Goal: Register for event/course

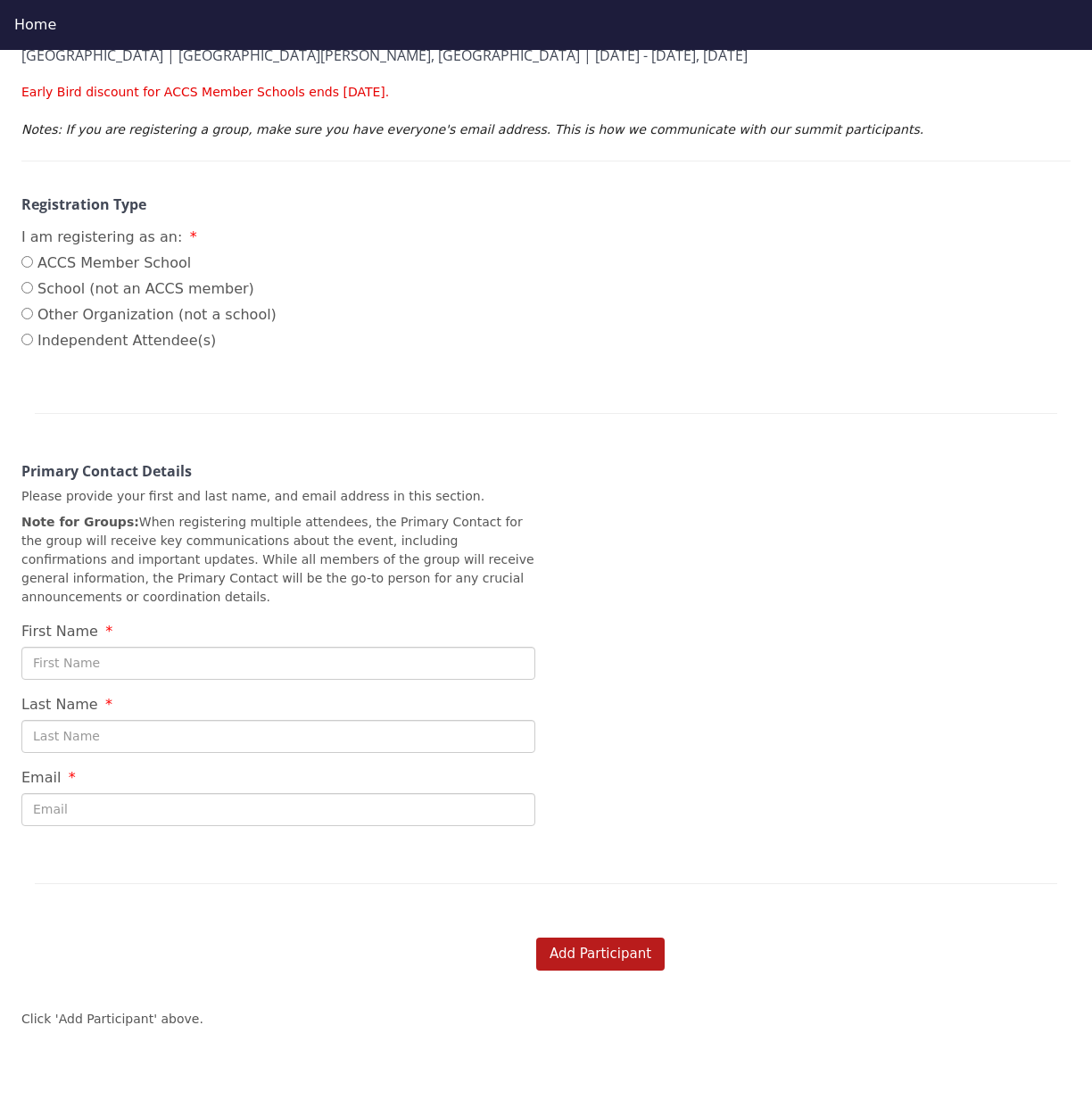
scroll to position [298, 0]
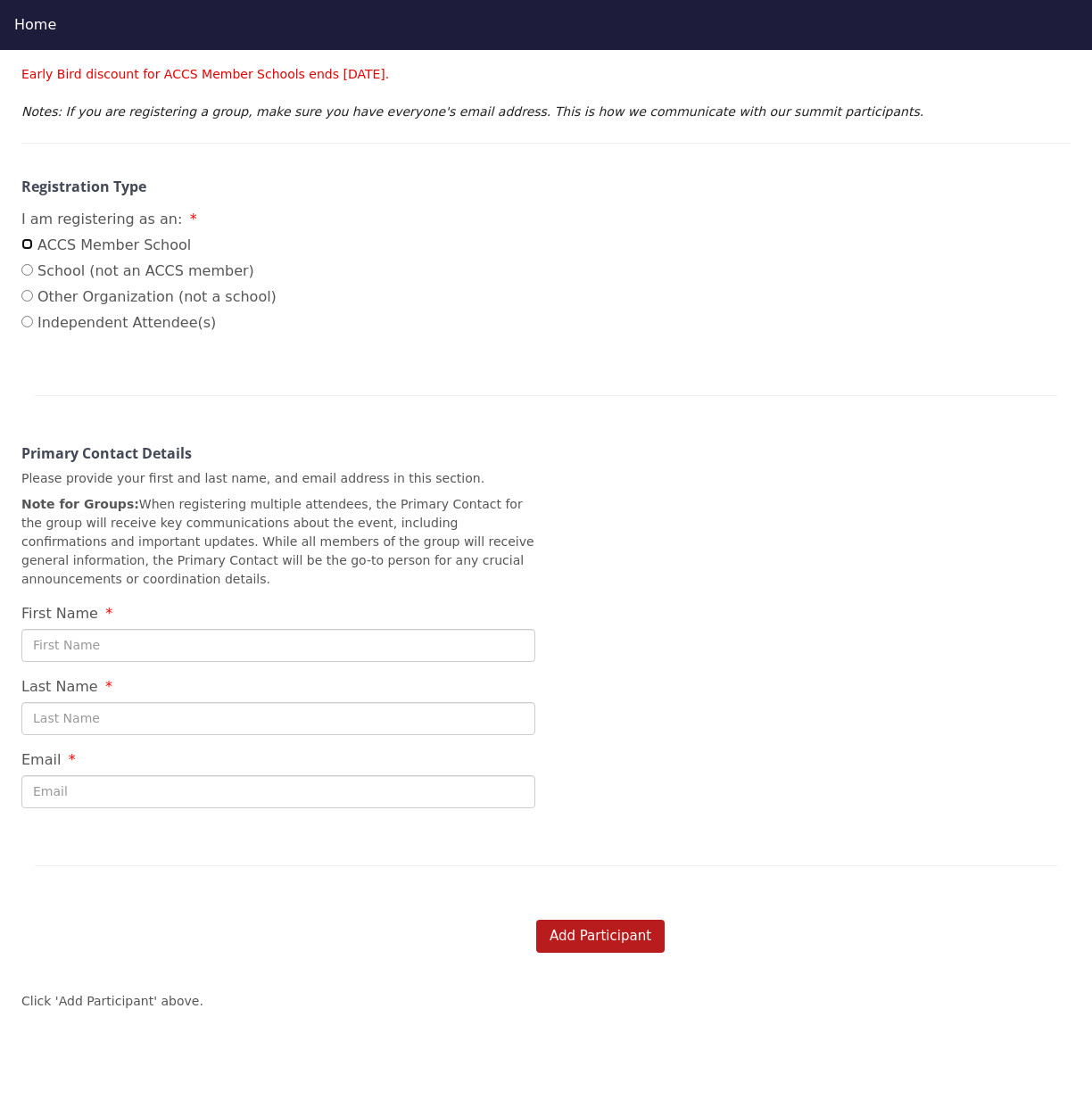
click at [29, 238] on input "ACCS Member School" at bounding box center [27, 244] width 12 height 12
radio input "true"
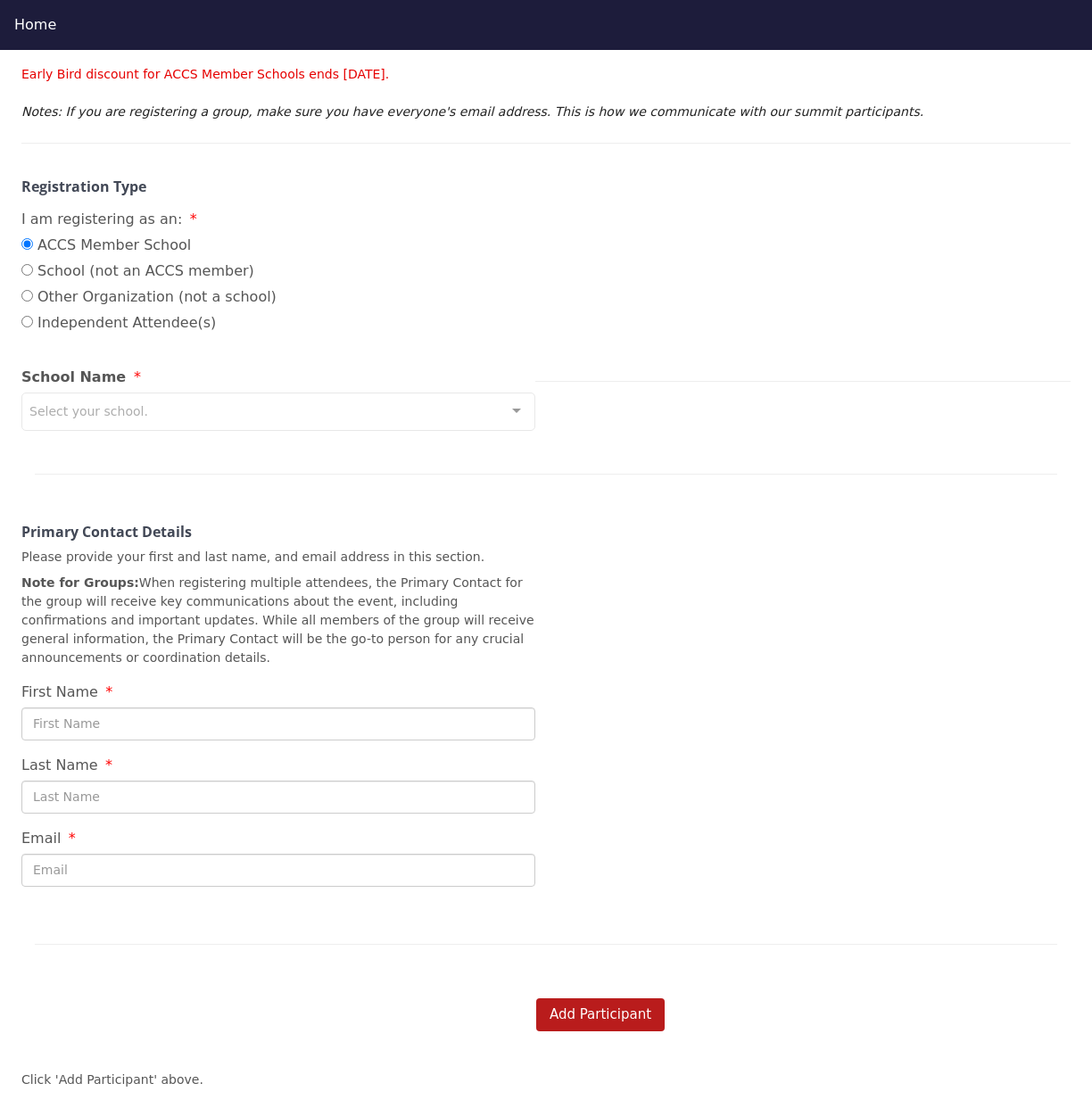
click at [476, 393] on div "Select your school." at bounding box center [278, 412] width 514 height 38
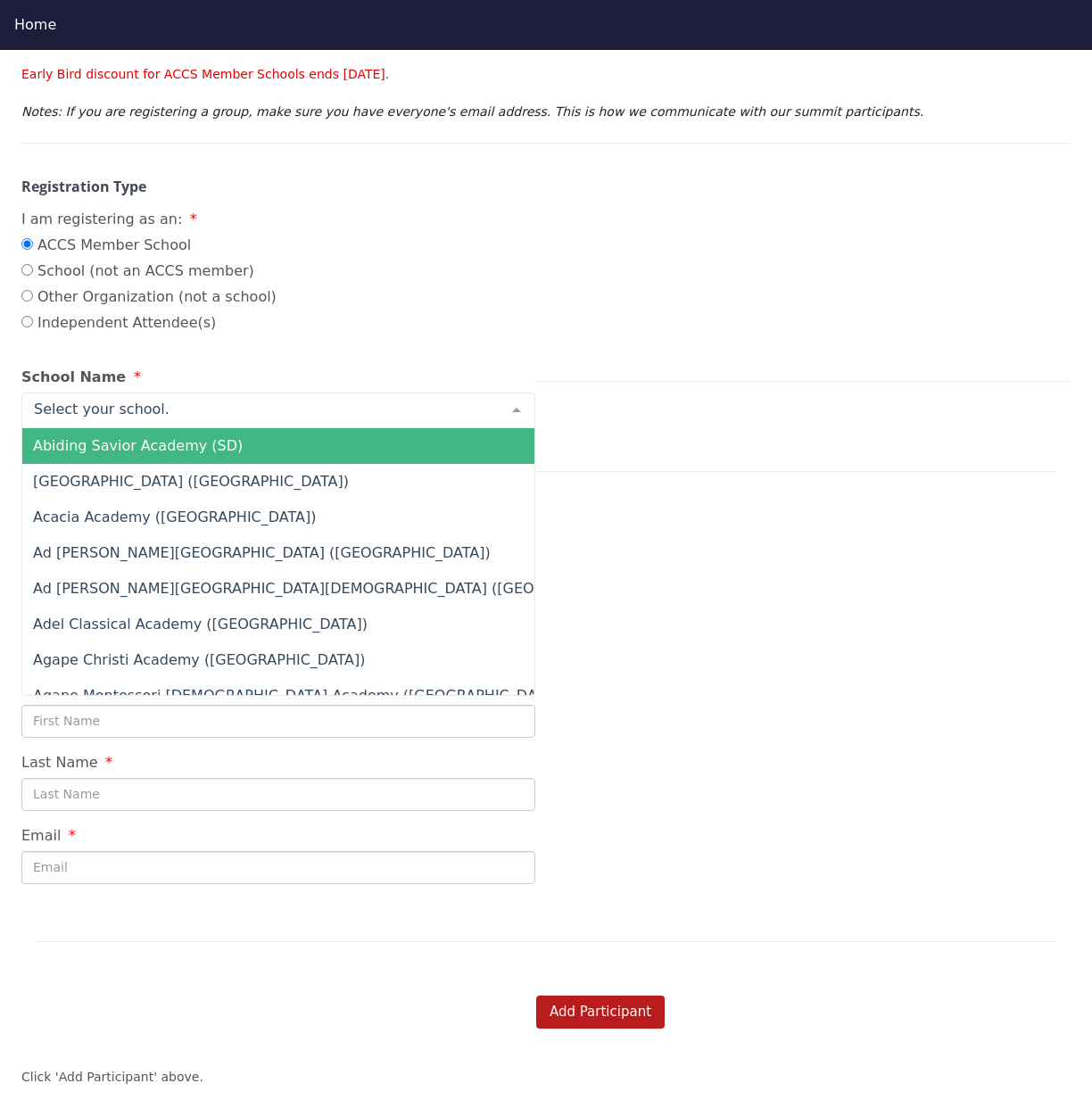
click at [852, 439] on div at bounding box center [546, 451] width 1023 height 44
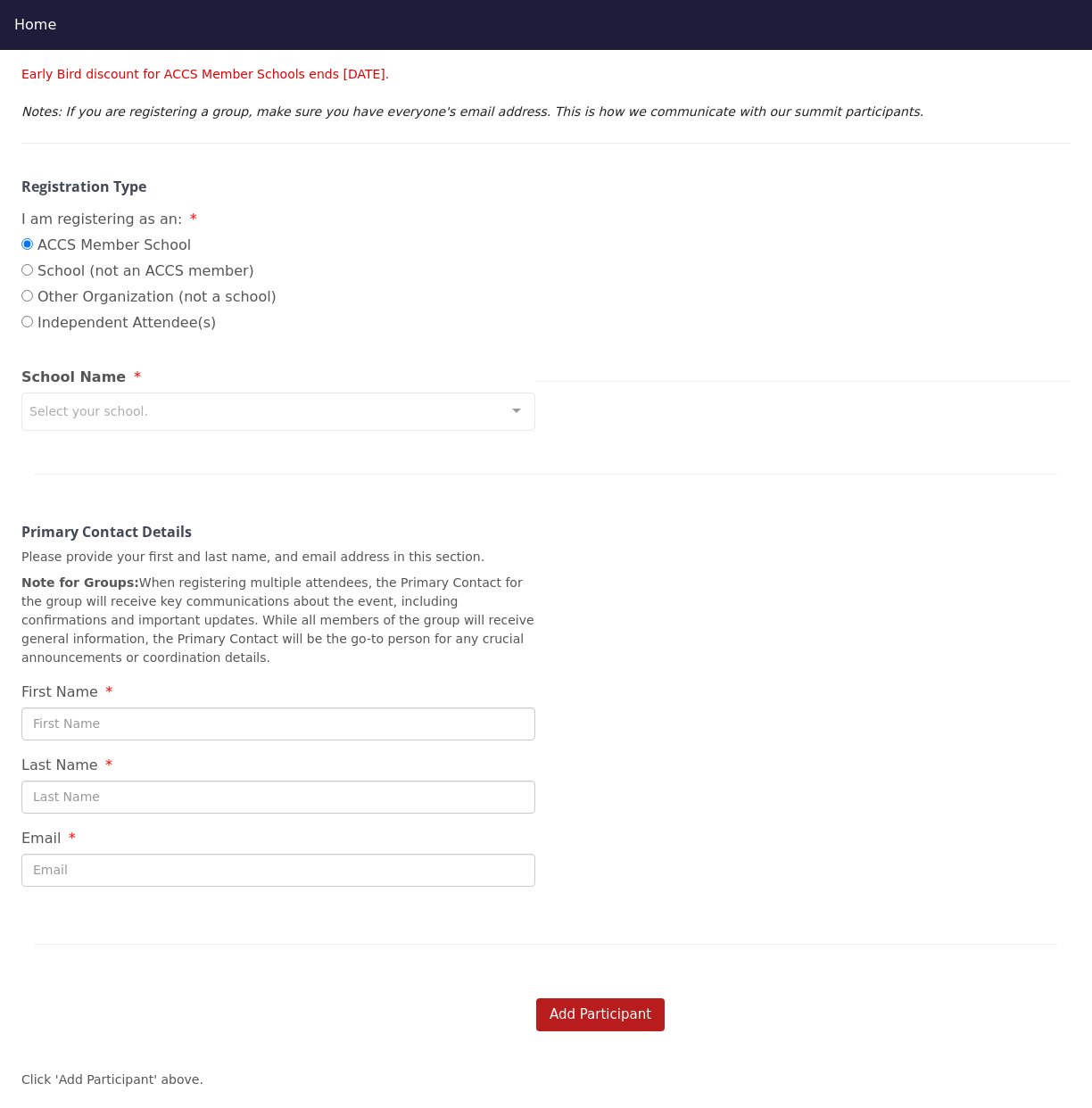
click at [355, 393] on div "Select your school." at bounding box center [278, 412] width 514 height 38
type input "unlisted"
click at [423, 429] on span at bounding box center [278, 446] width 512 height 36
click at [716, 431] on div at bounding box center [546, 453] width 1023 height 44
click at [502, 394] on div at bounding box center [517, 410] width 36 height 34
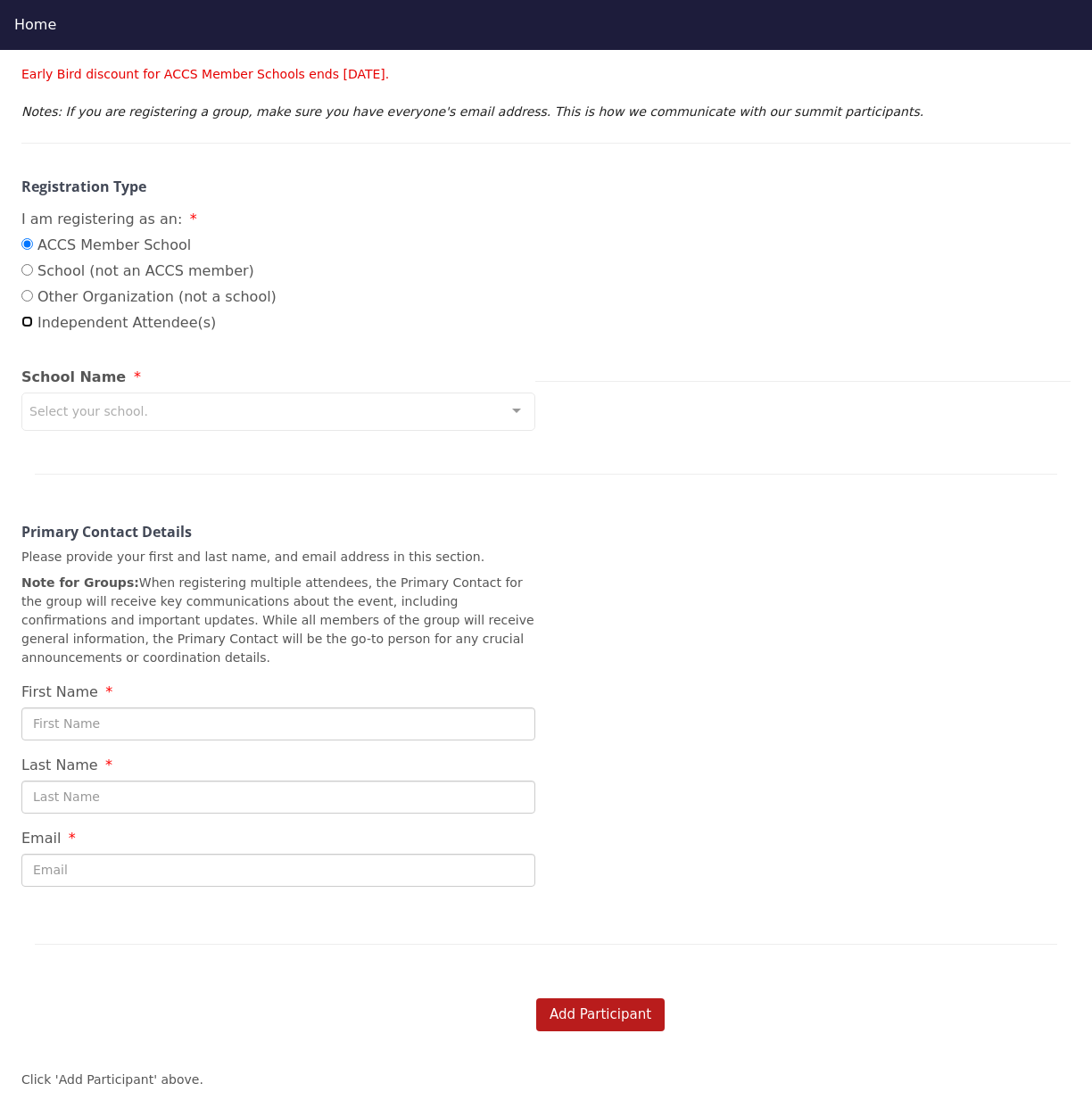
click at [22, 316] on input "Independent Attendee(s)" at bounding box center [27, 321] width 12 height 12
radio input "true"
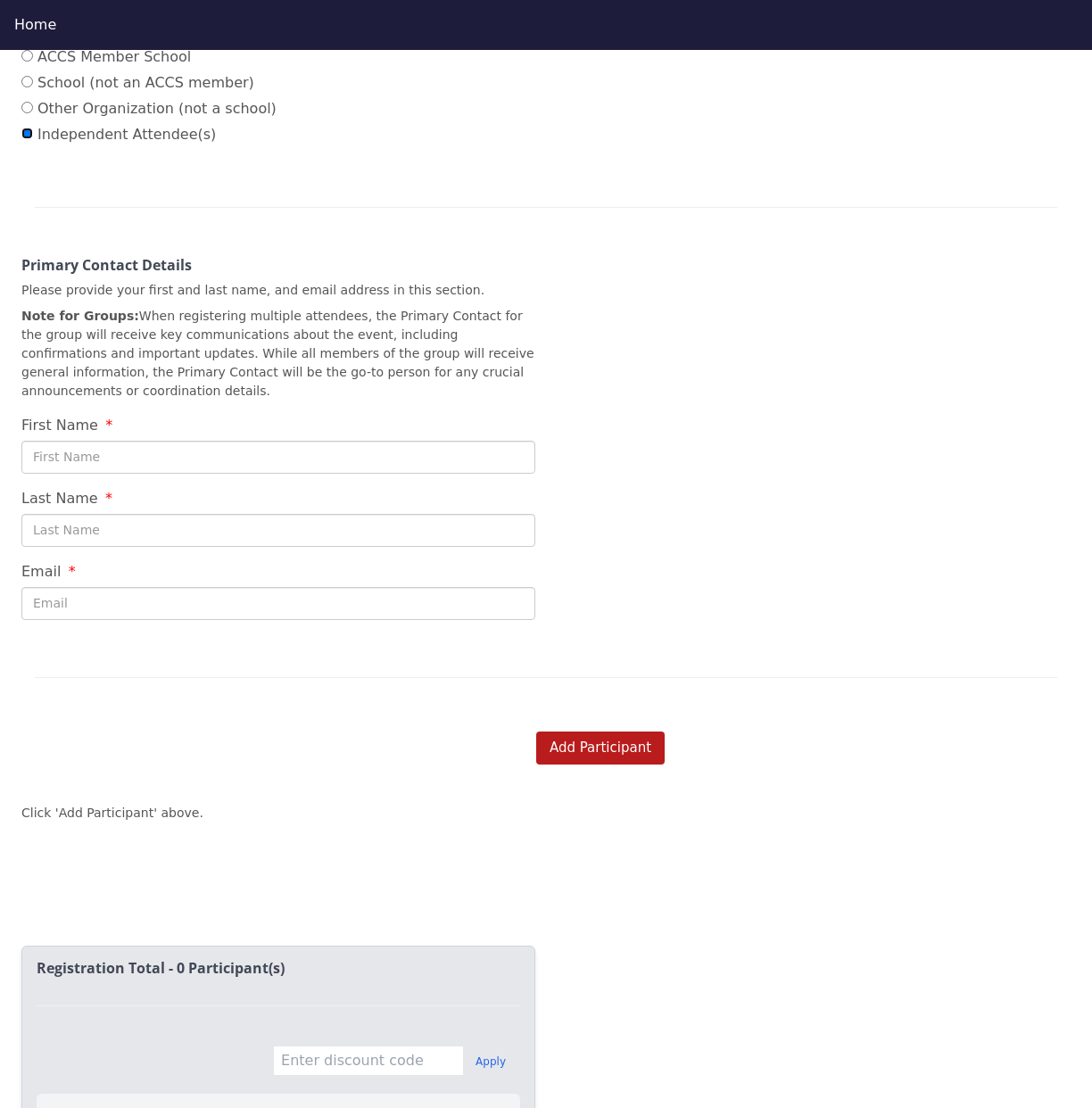
scroll to position [485, 0]
click at [231, 441] on input "First Name" at bounding box center [278, 458] width 514 height 33
type input "Gillianne"
click at [161, 515] on input "Last Name" at bounding box center [278, 531] width 514 height 33
type input "[PERSON_NAME]"
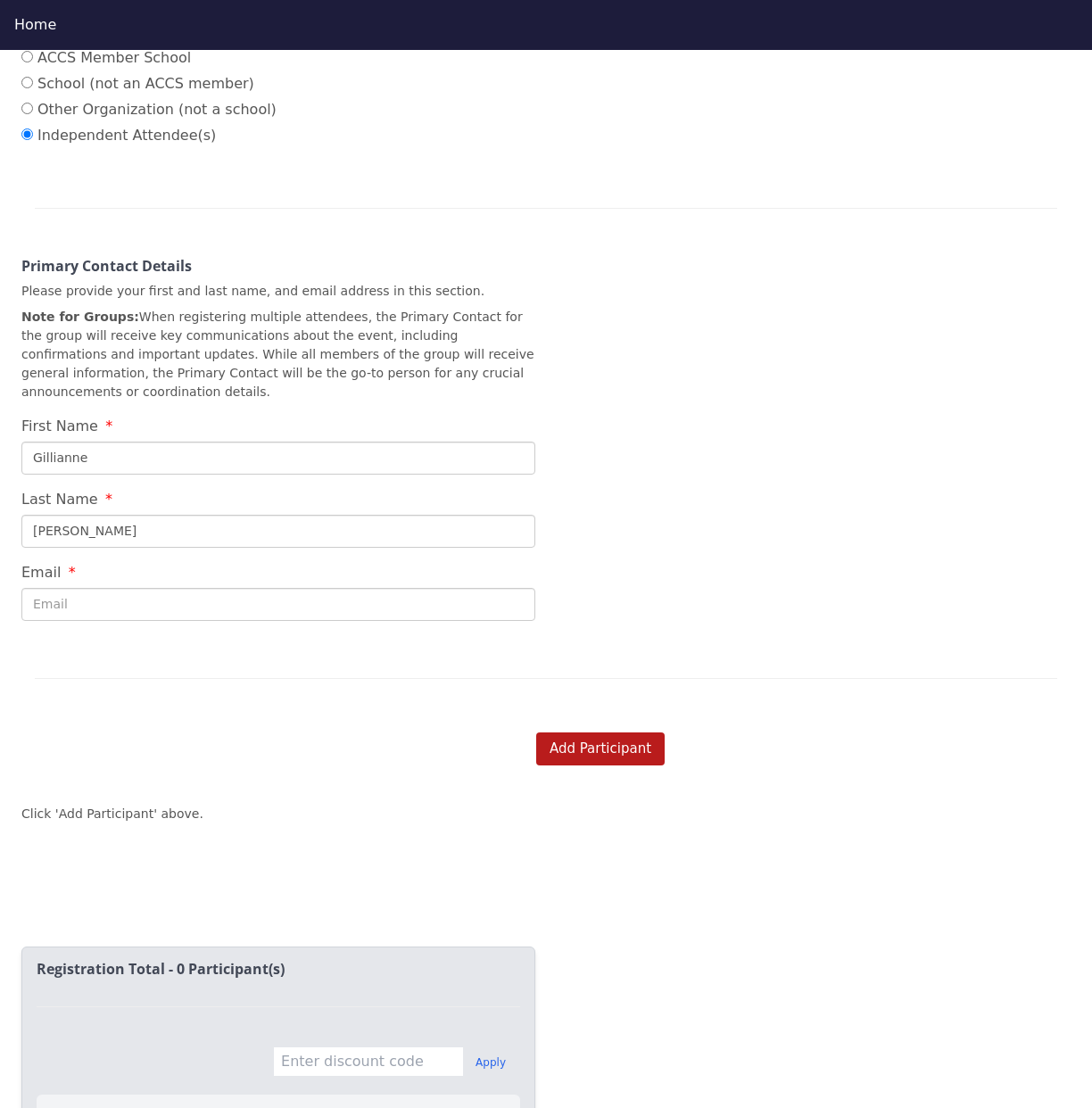
click at [160, 588] on input "Email" at bounding box center [278, 604] width 514 height 33
type input "[EMAIL_ADDRESS][DOMAIN_NAME]"
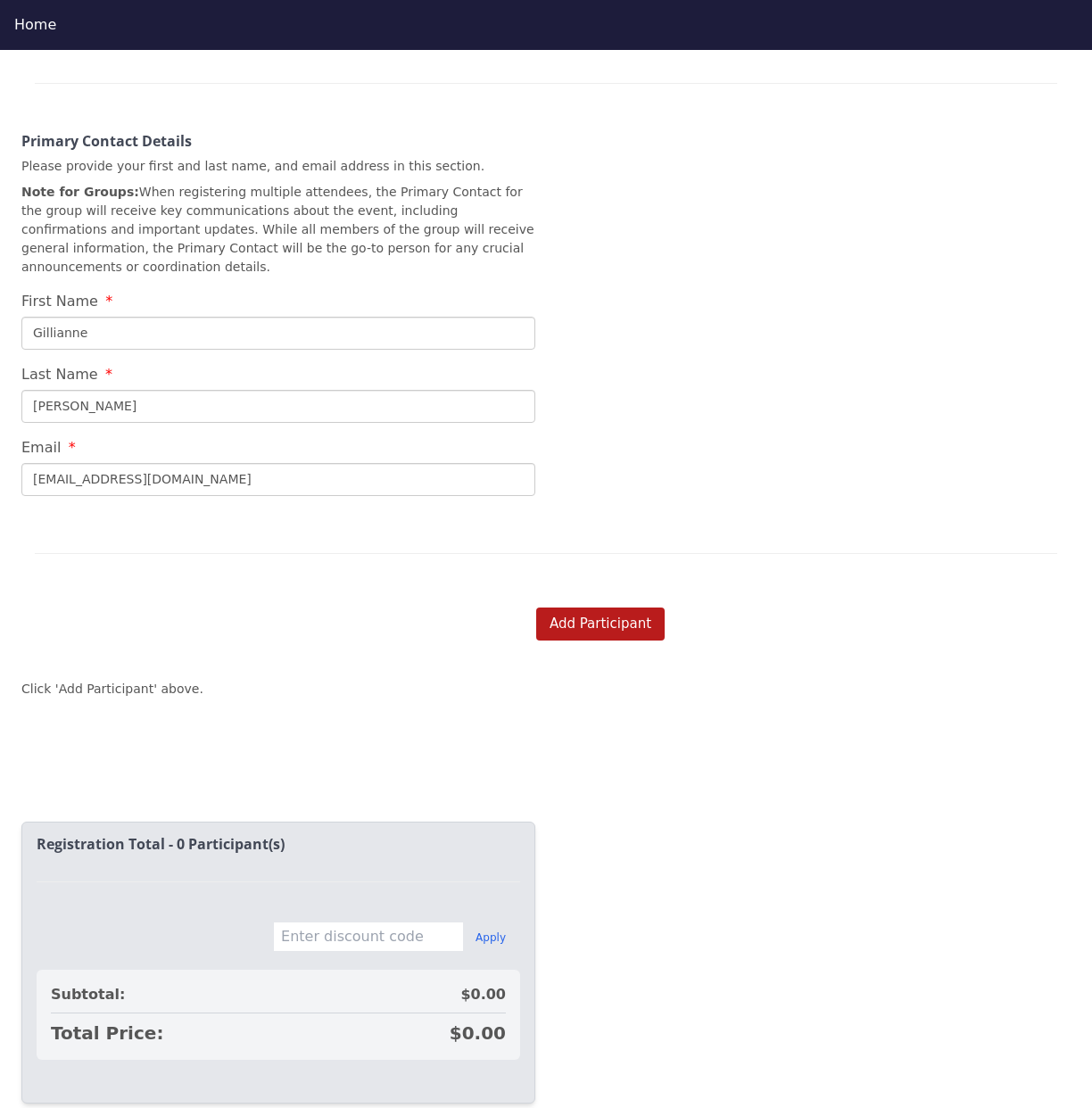
scroll to position [50, 0]
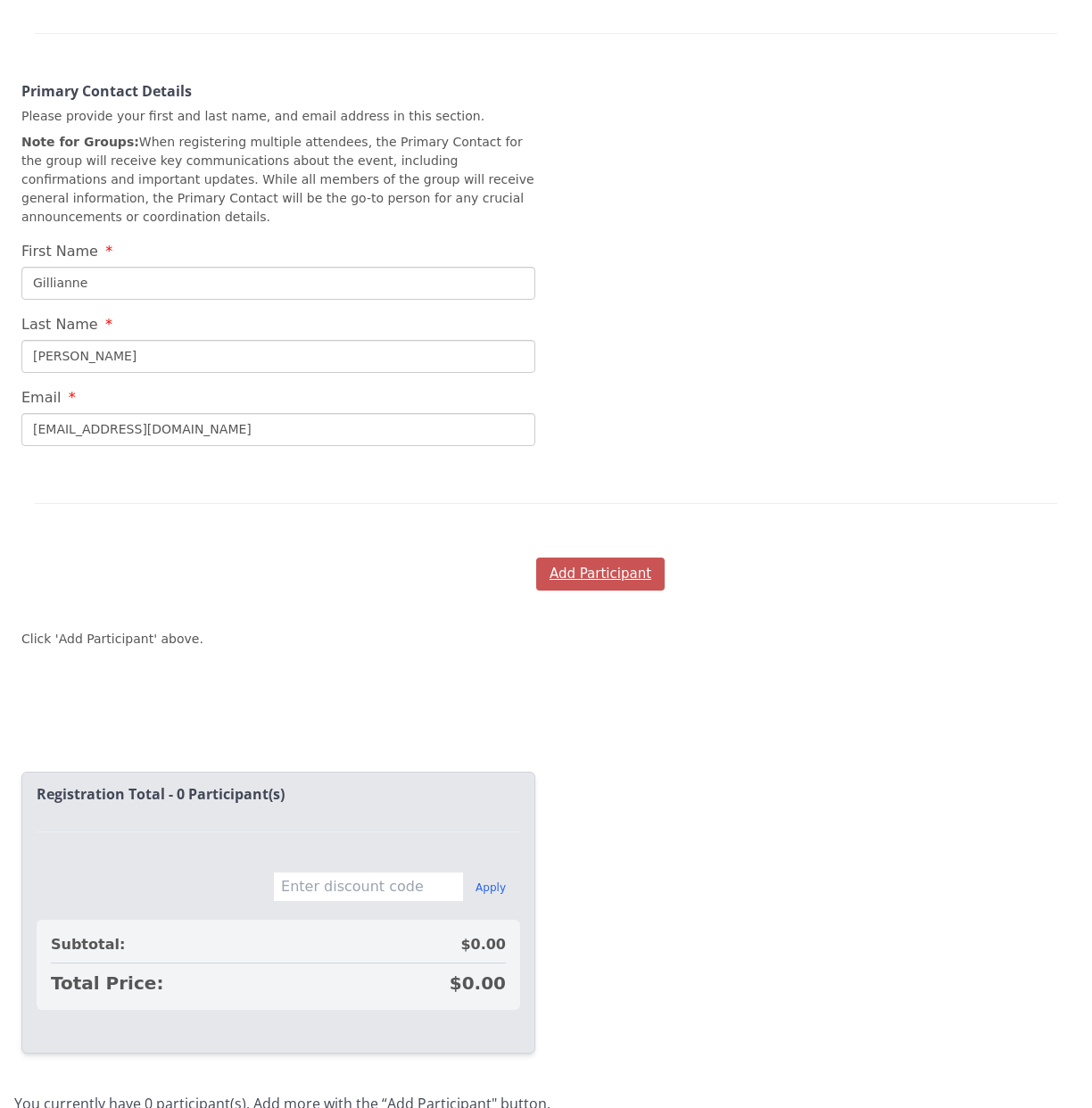
click at [597, 558] on button "Add Participant" at bounding box center [601, 574] width 128 height 33
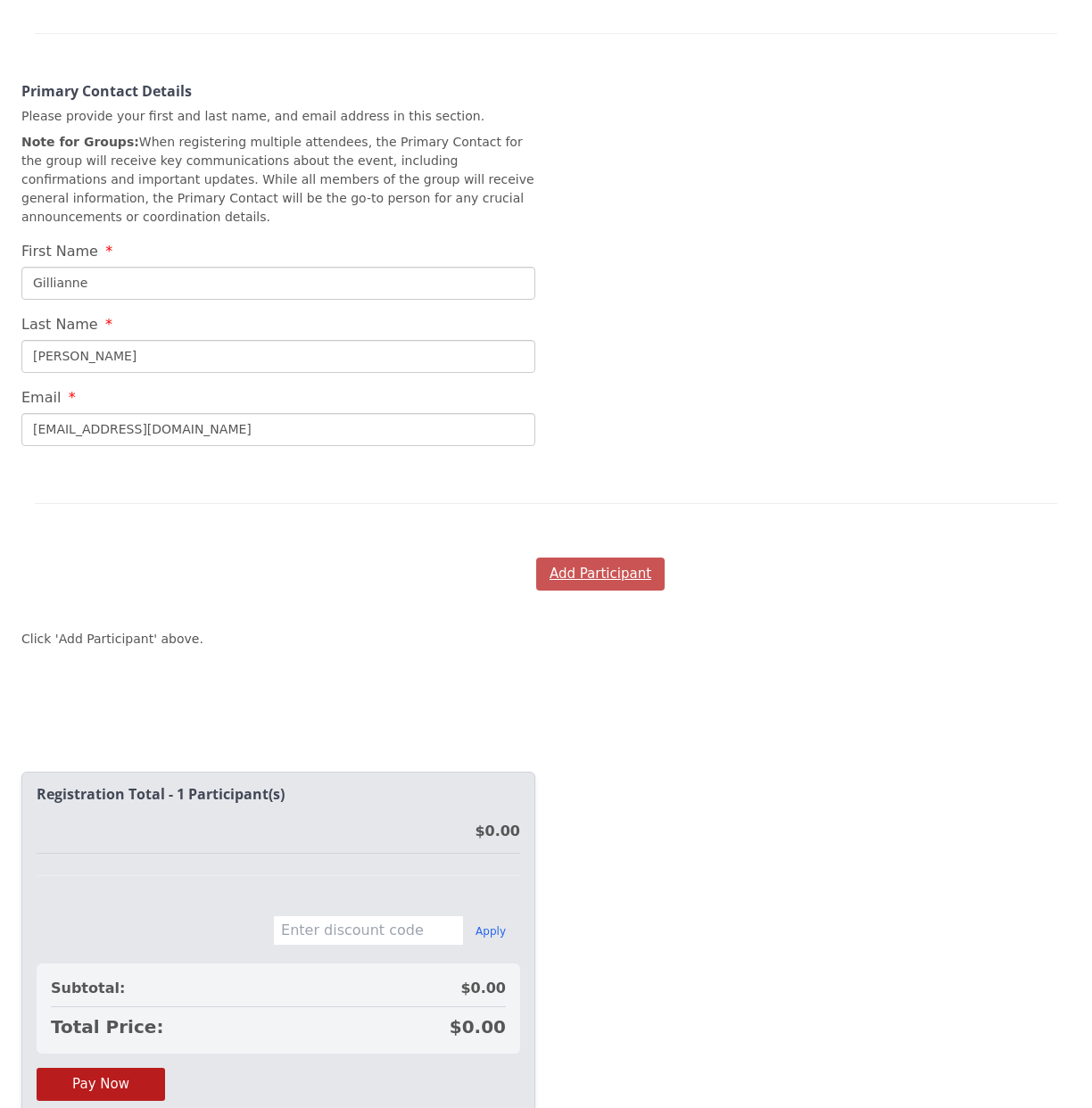
scroll to position [610, 0]
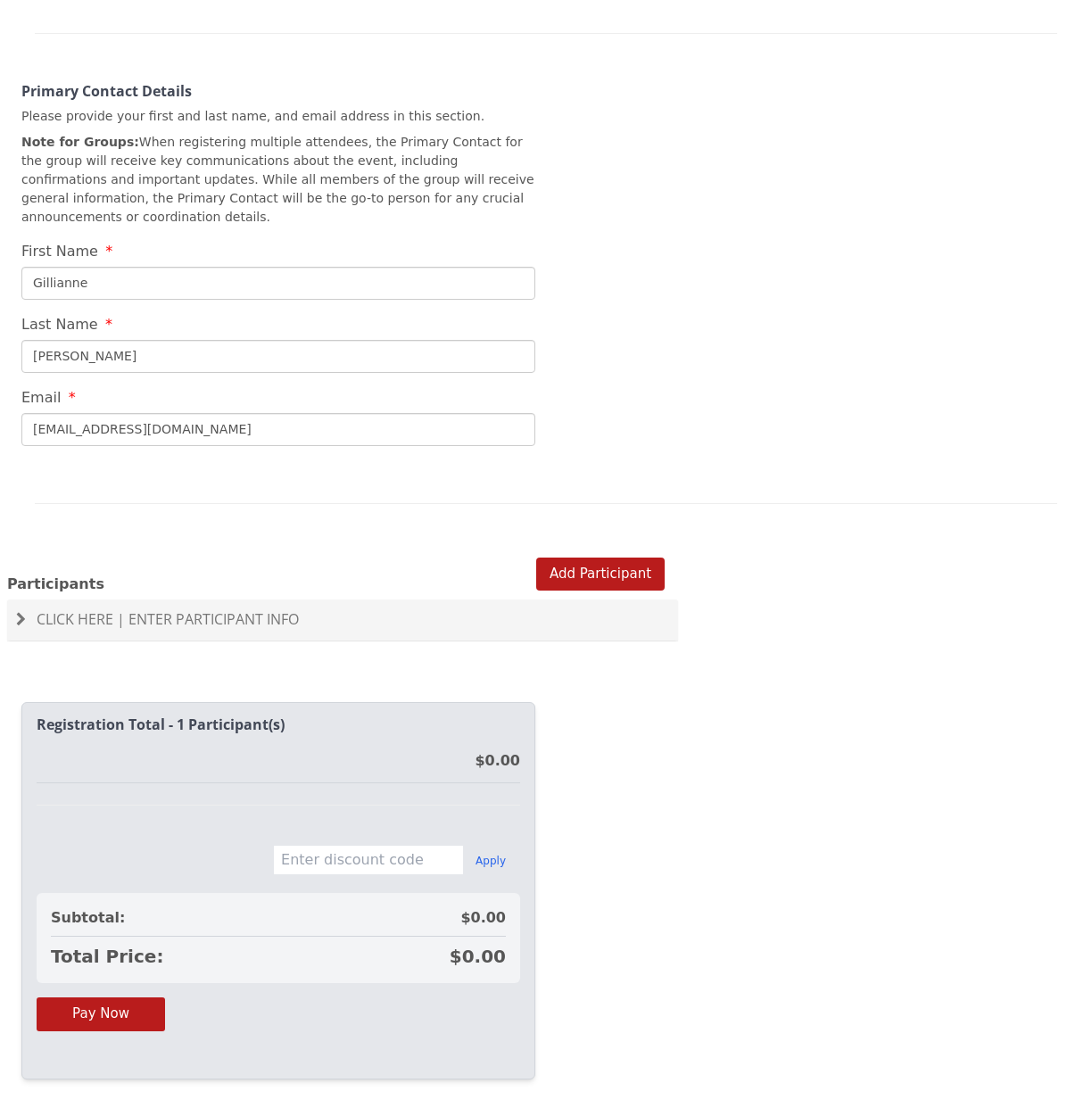
click at [401, 845] on input "text" at bounding box center [368, 860] width 191 height 30
click at [167, 609] on span "Click Here | Enter Participant Info" at bounding box center [168, 618] width 262 height 19
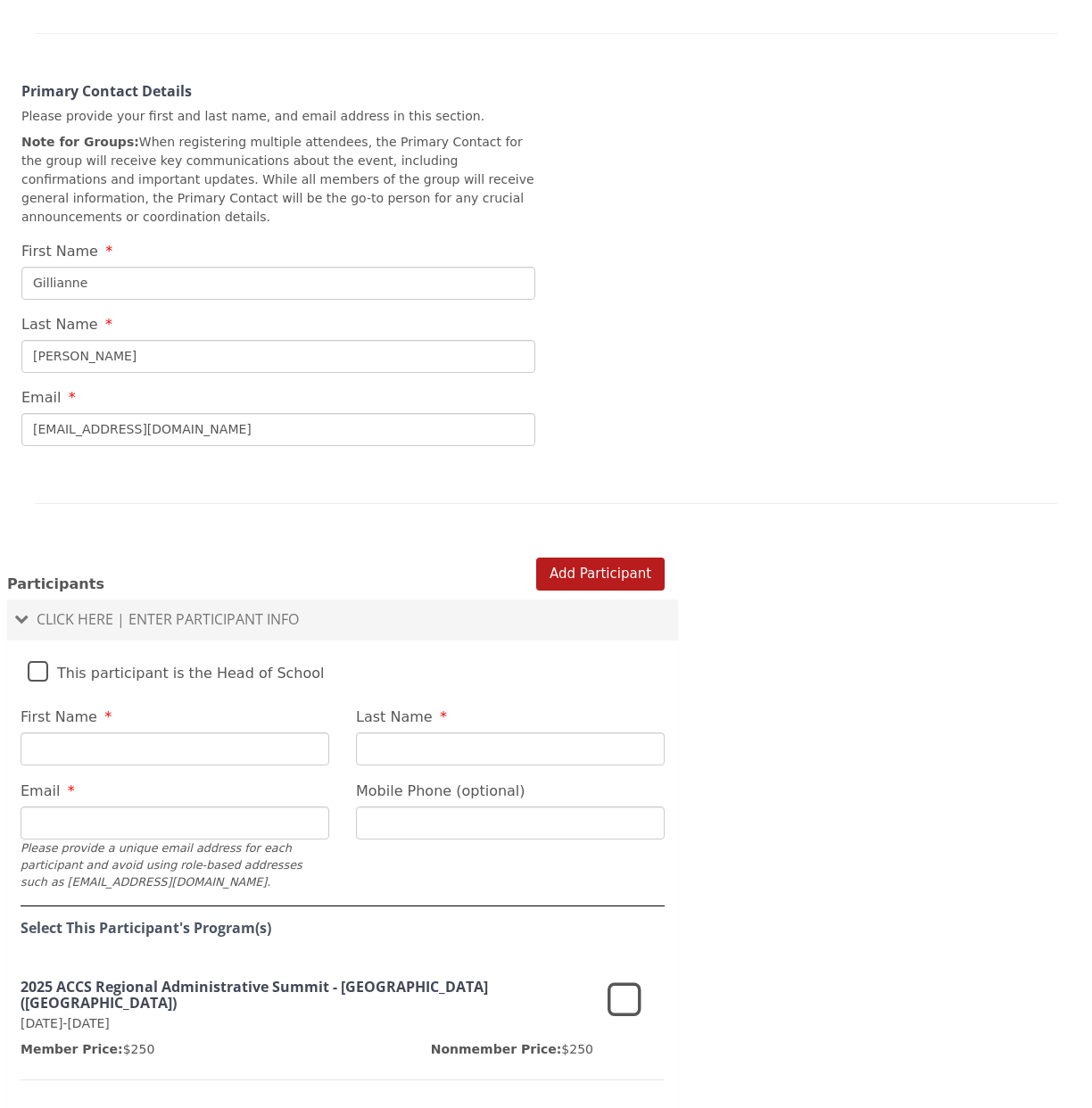
click at [185, 733] on input "First Name" at bounding box center [174, 749] width 309 height 33
type input "Gillianne"
click at [399, 734] on fieldset "This participant is the Head of School First Name [PERSON_NAME] Last Name Email…" at bounding box center [343, 890] width 672 height 482
click at [424, 733] on input "Last Name" at bounding box center [510, 749] width 309 height 33
type input "[PERSON_NAME]"
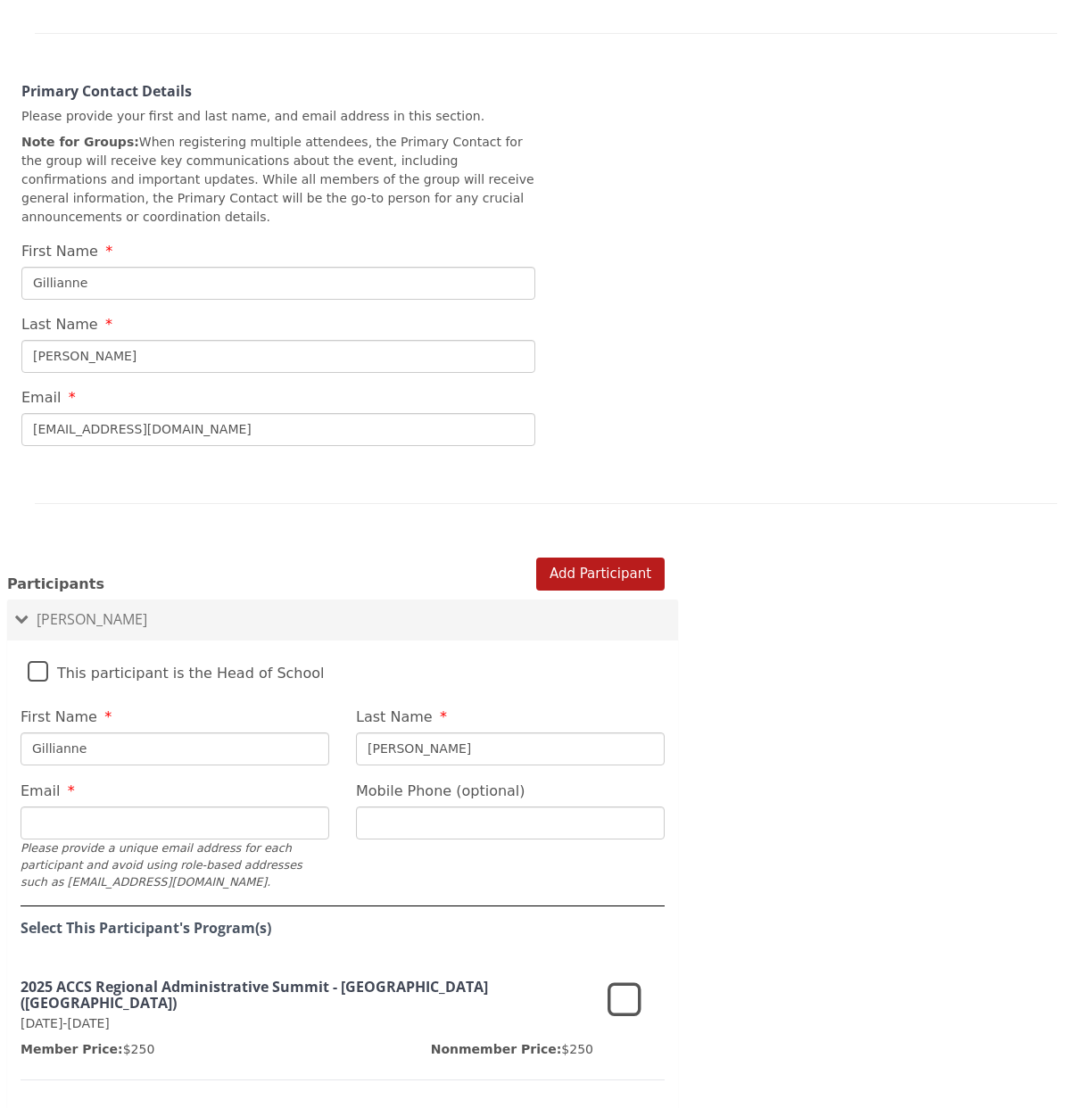
click at [237, 807] on input "Email" at bounding box center [174, 823] width 309 height 33
type input "[EMAIL_ADDRESS][DOMAIN_NAME]"
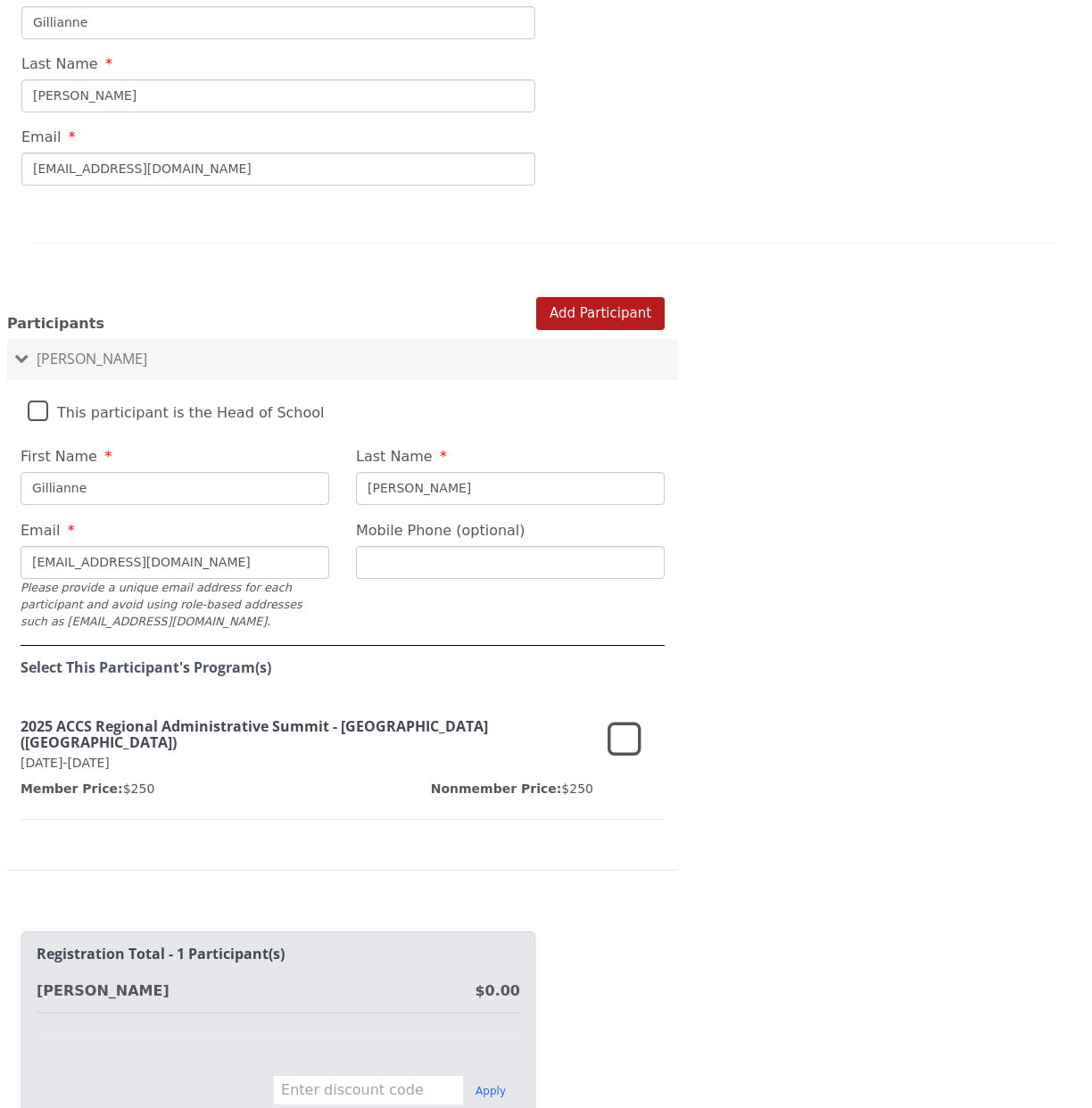
scroll to position [874, 0]
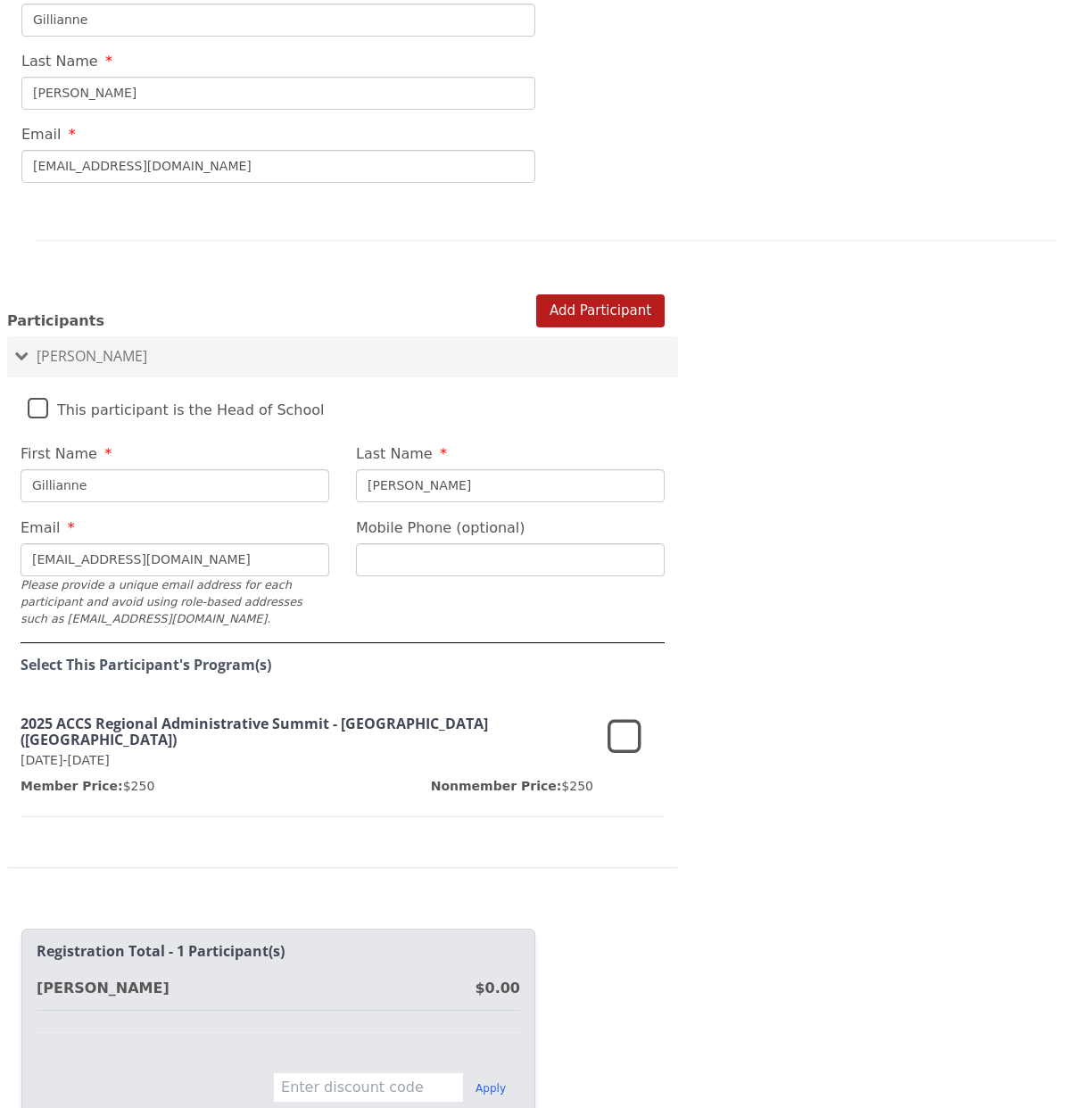
click at [624, 716] on icon at bounding box center [624, 737] width 34 height 43
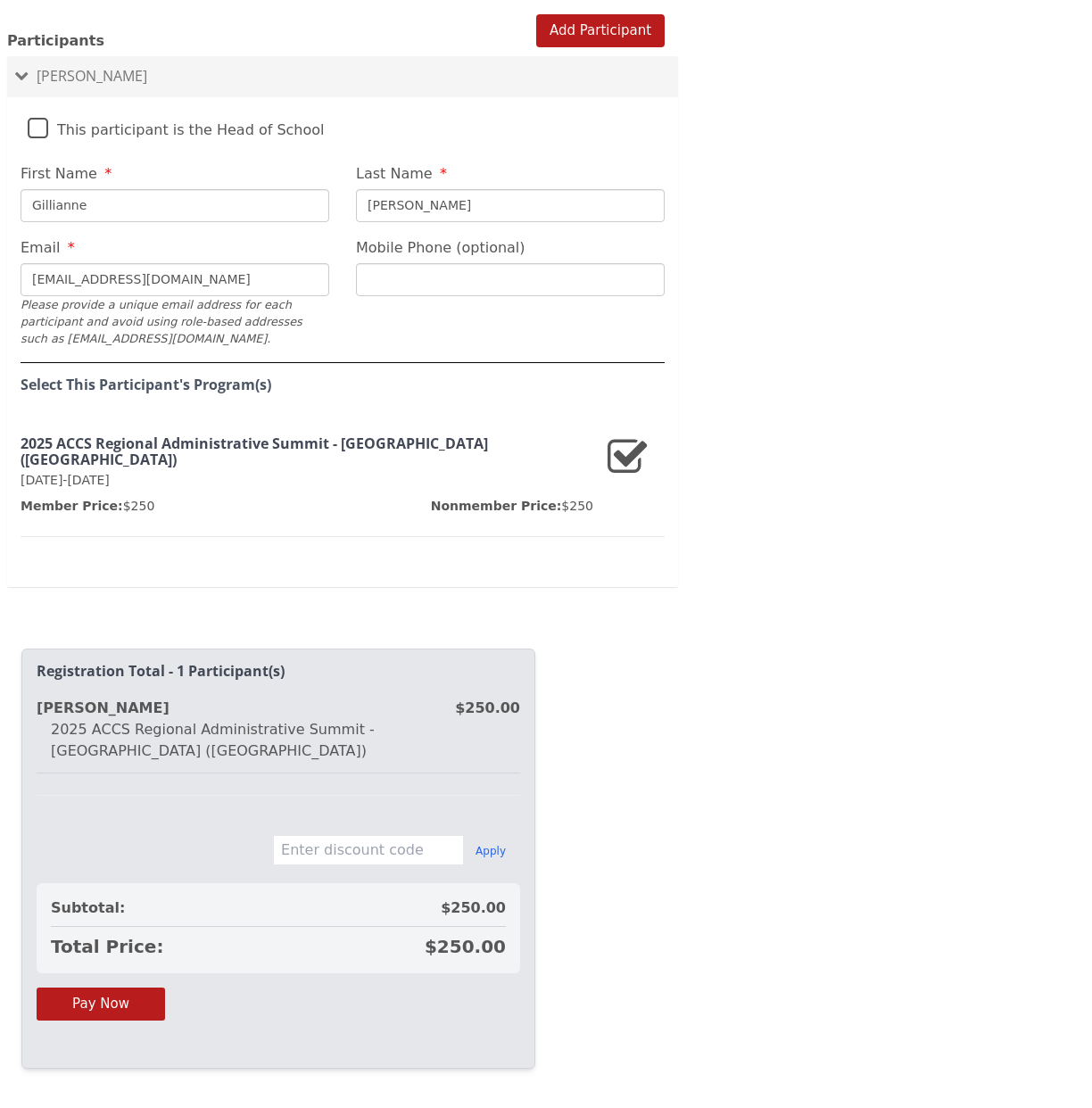
scroll to position [49, 0]
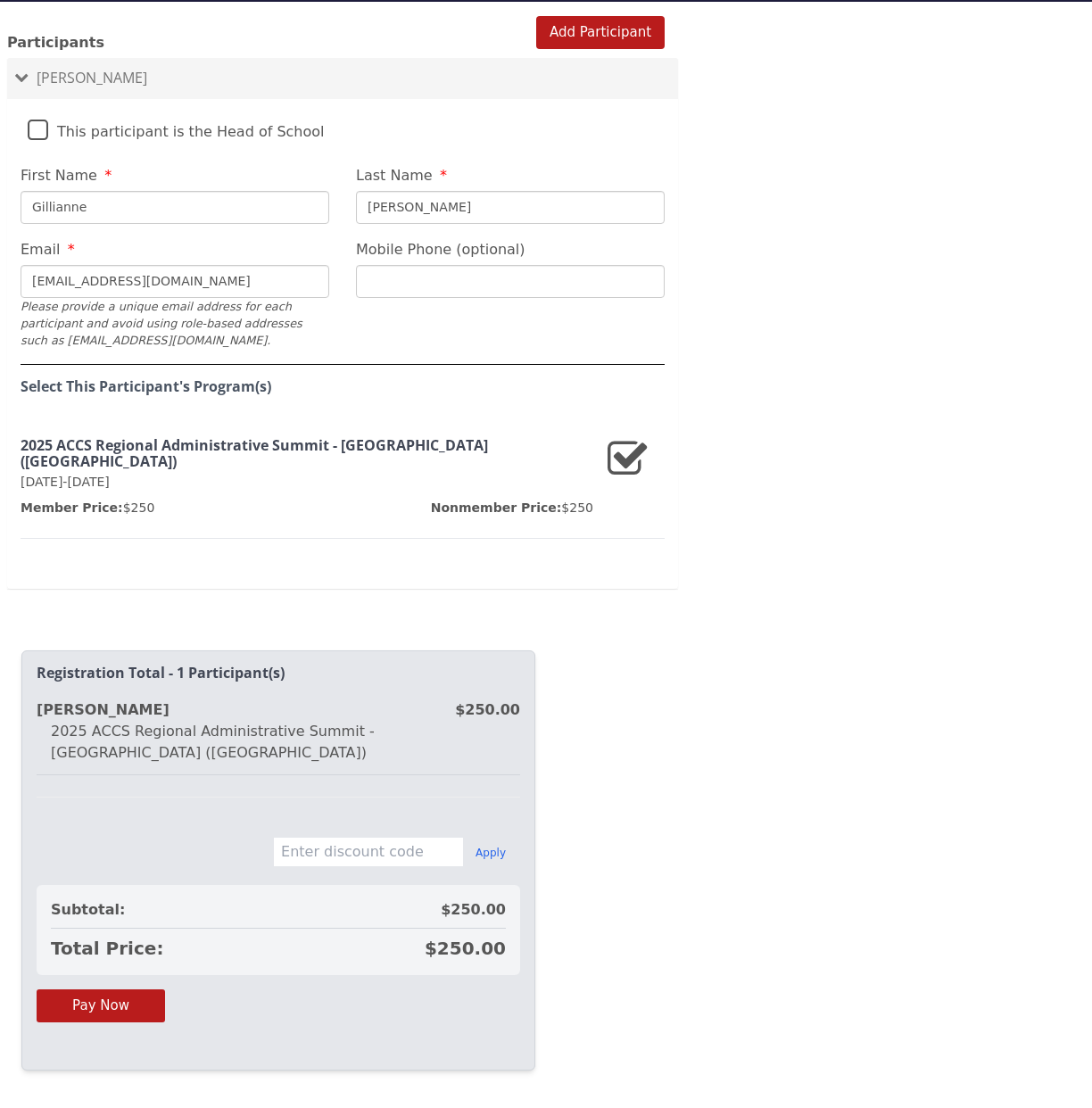
click at [388, 837] on input "text" at bounding box center [368, 852] width 191 height 30
type input "EARLYBIRD25"
click at [496, 846] on button "Apply" at bounding box center [490, 853] width 30 height 15
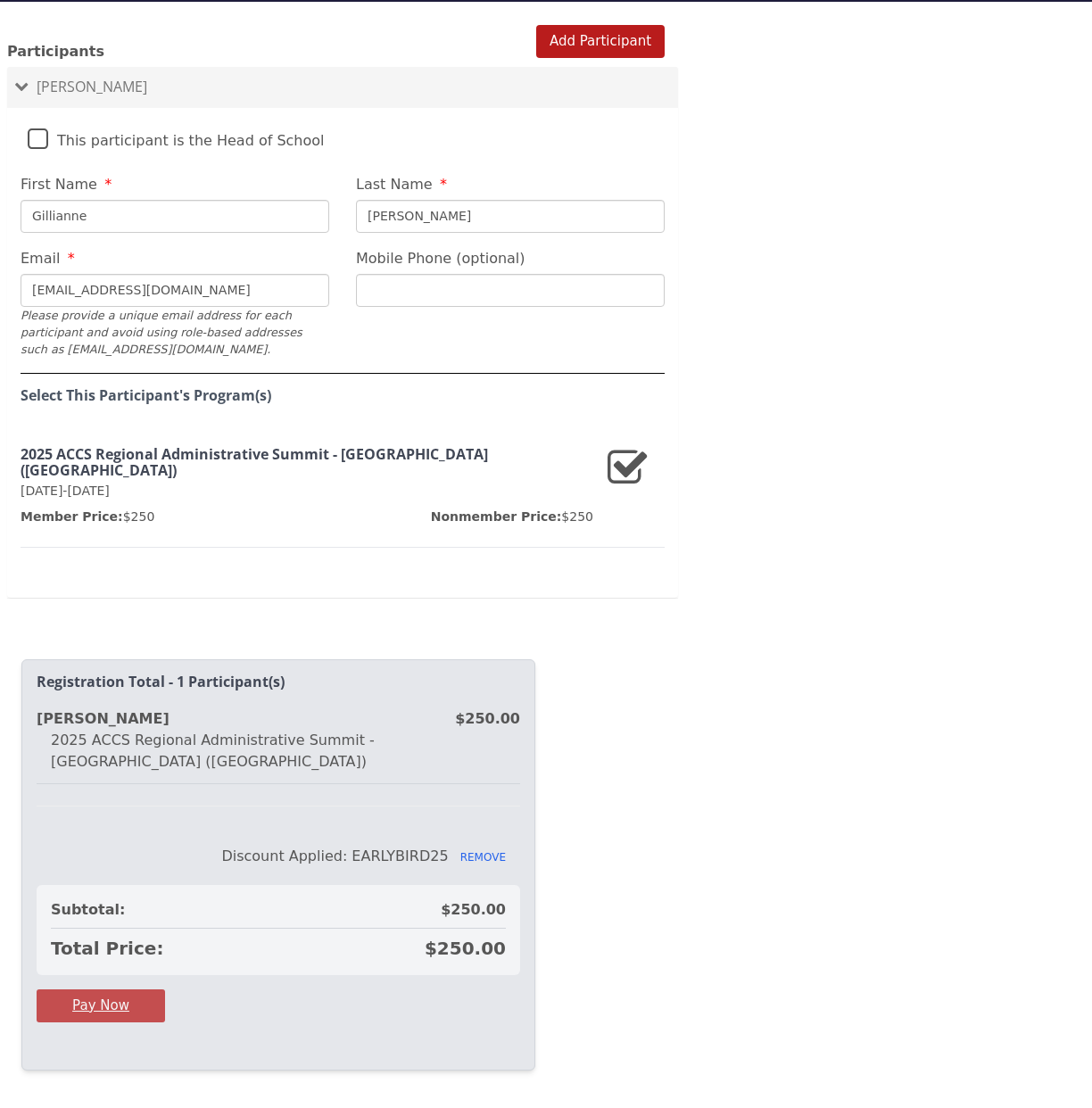
click at [88, 989] on button "Pay Now" at bounding box center [101, 1005] width 128 height 33
